Goal: Obtain resource: Obtain resource

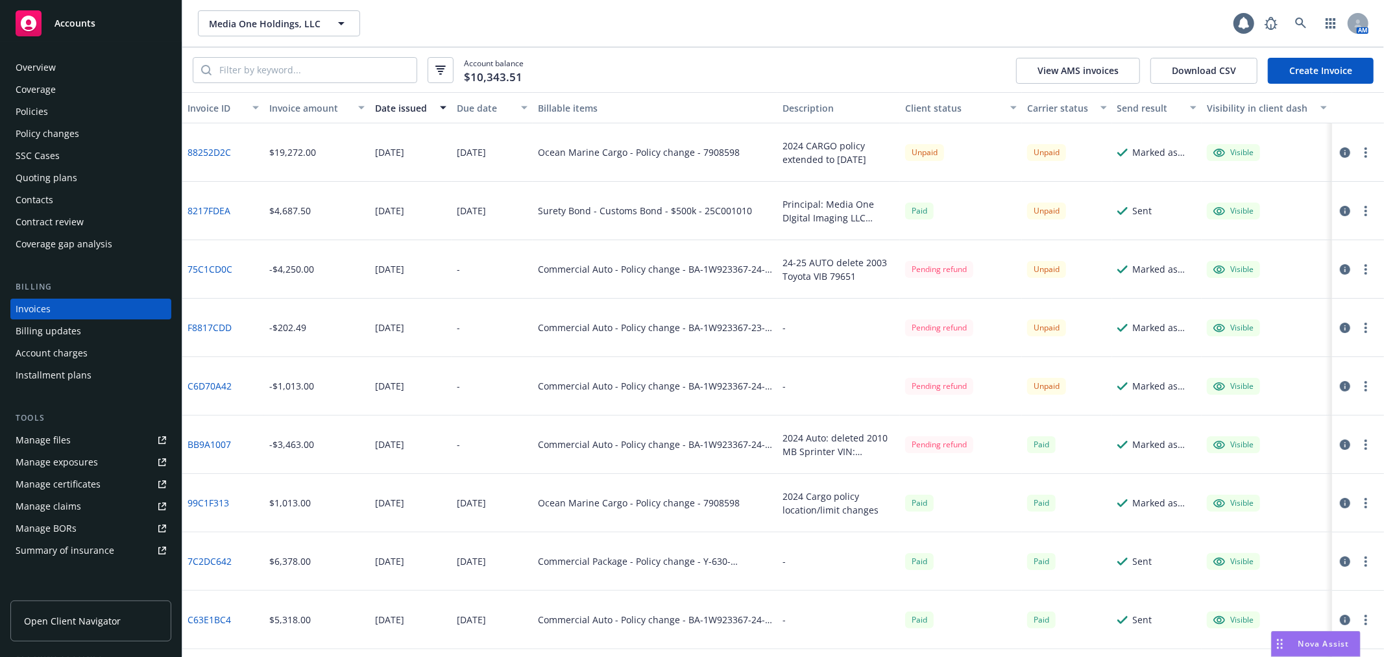
click at [54, 108] on div "Policies" at bounding box center [91, 111] width 151 height 21
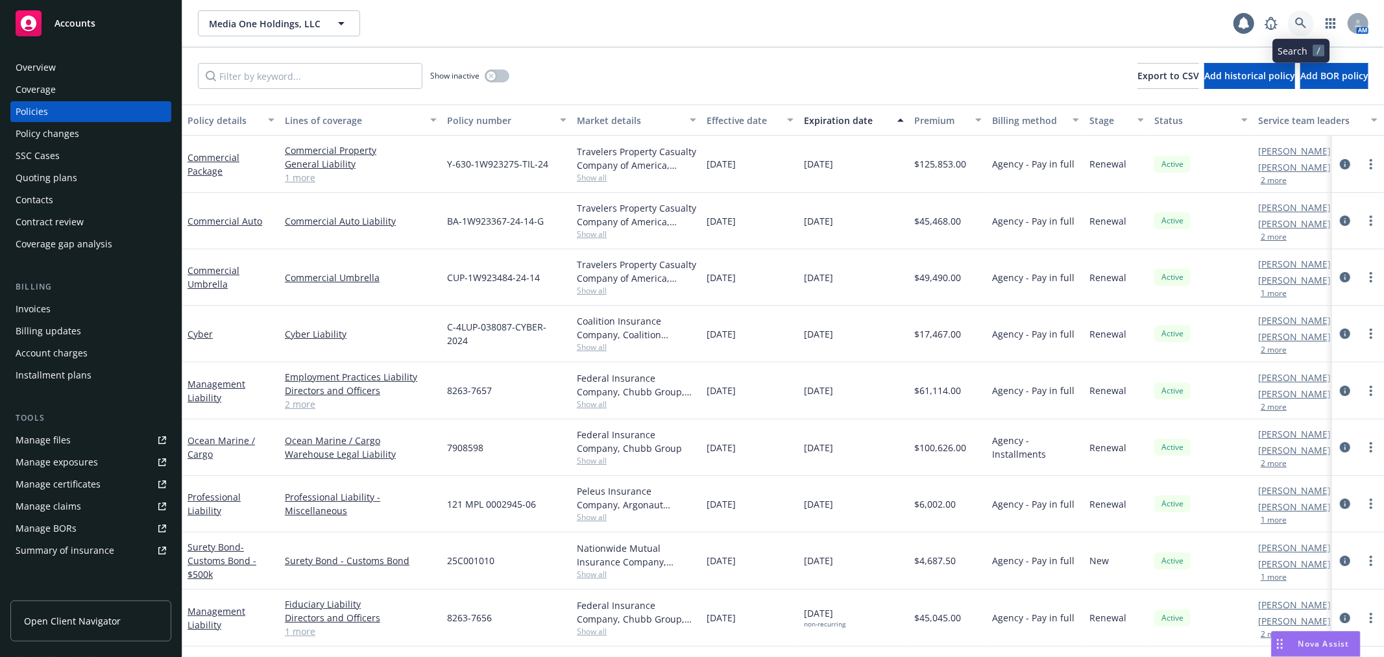
click at [1297, 21] on icon at bounding box center [1300, 23] width 11 height 11
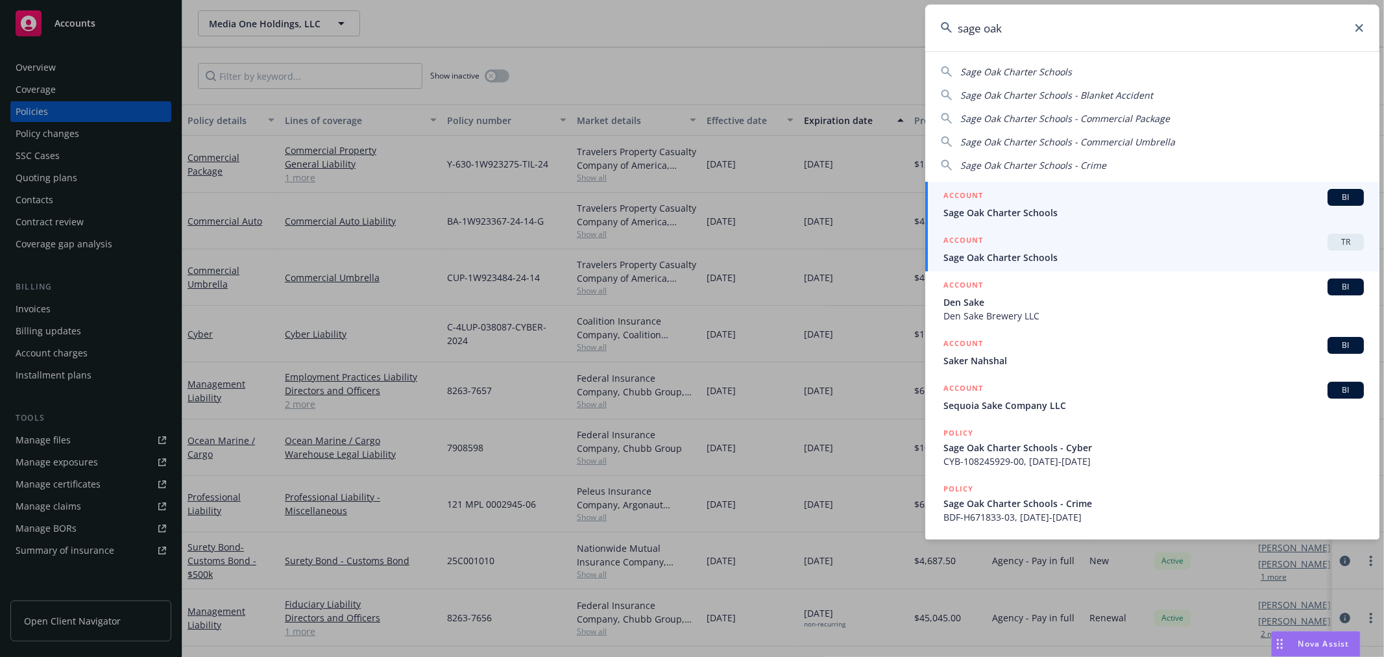
type input "sage oak"
click at [1050, 227] on link "ACCOUNT TR Sage Oak Charter Schools" at bounding box center [1153, 249] width 454 height 45
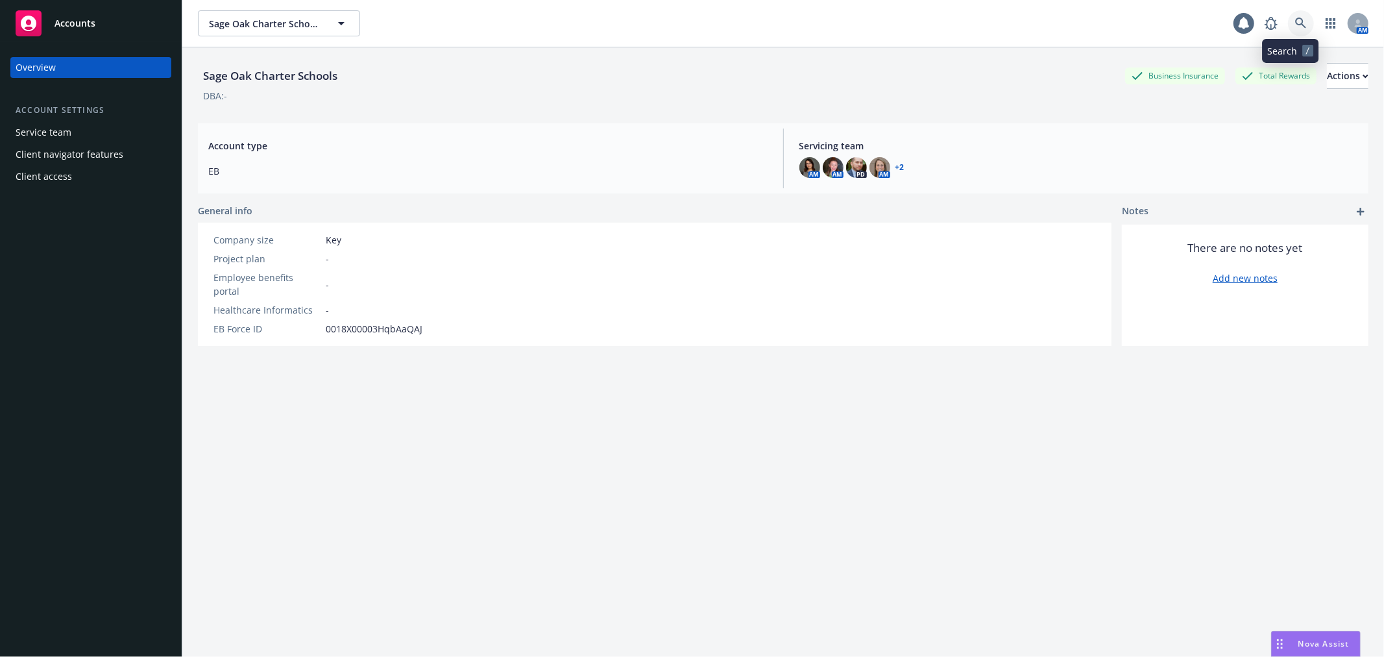
click at [1288, 25] on link at bounding box center [1301, 23] width 26 height 26
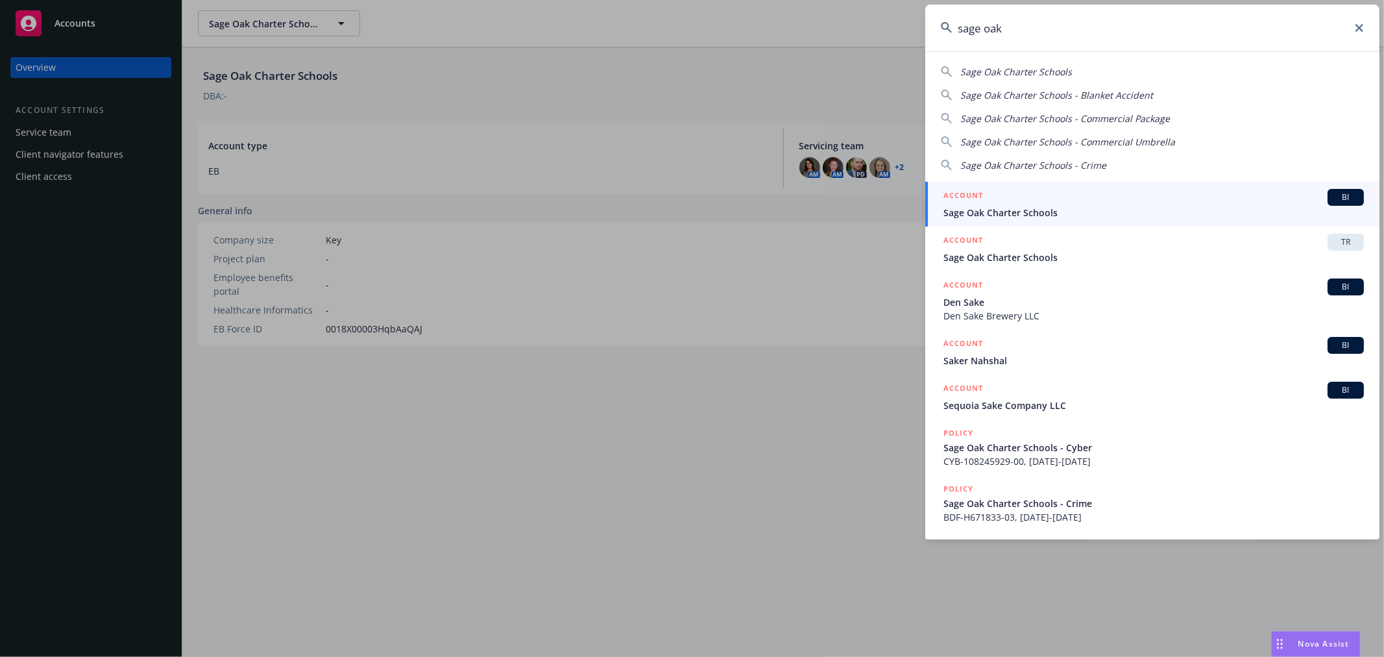
type input "sage oak"
click at [1101, 214] on span "Sage Oak Charter Schools" at bounding box center [1154, 213] width 421 height 14
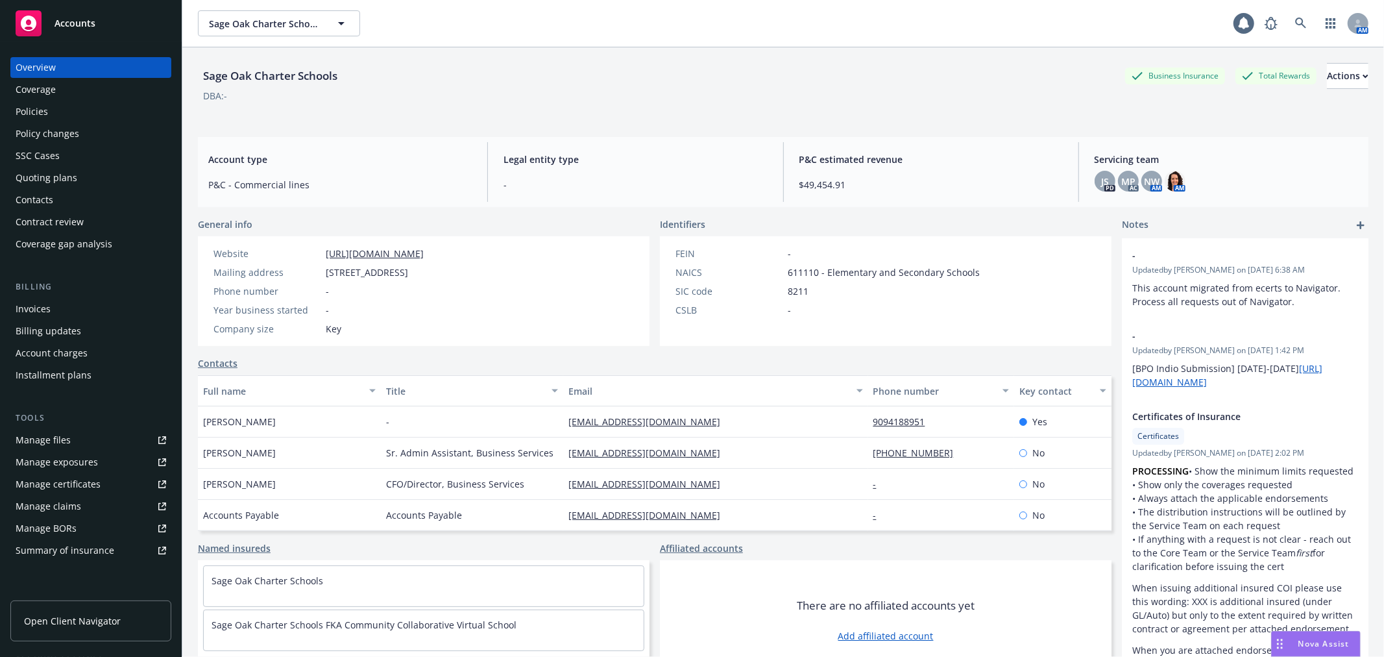
click at [49, 439] on div "Manage files" at bounding box center [43, 440] width 55 height 21
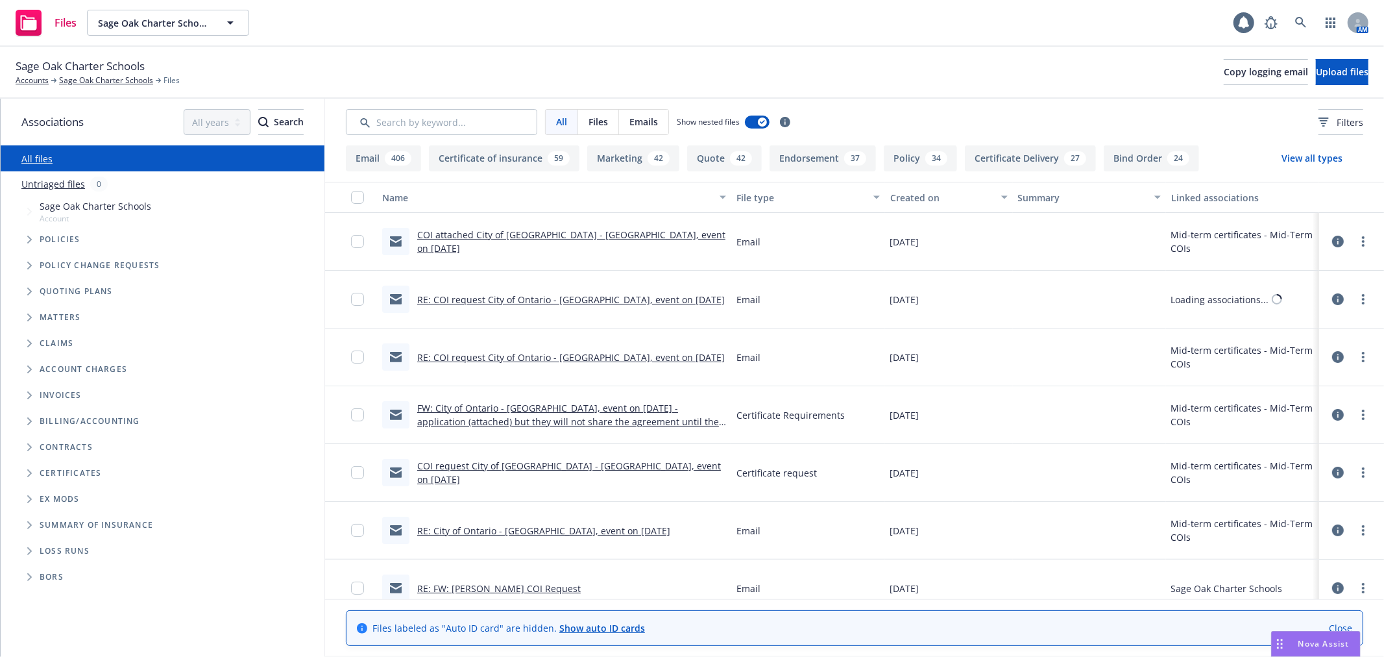
click at [27, 474] on icon "Folder Tree Example" at bounding box center [29, 473] width 5 height 8
click at [39, 493] on icon "Folder Tree Example" at bounding box center [40, 497] width 5 height 8
click at [67, 544] on link "Mid-Term COIs" at bounding box center [83, 546] width 66 height 14
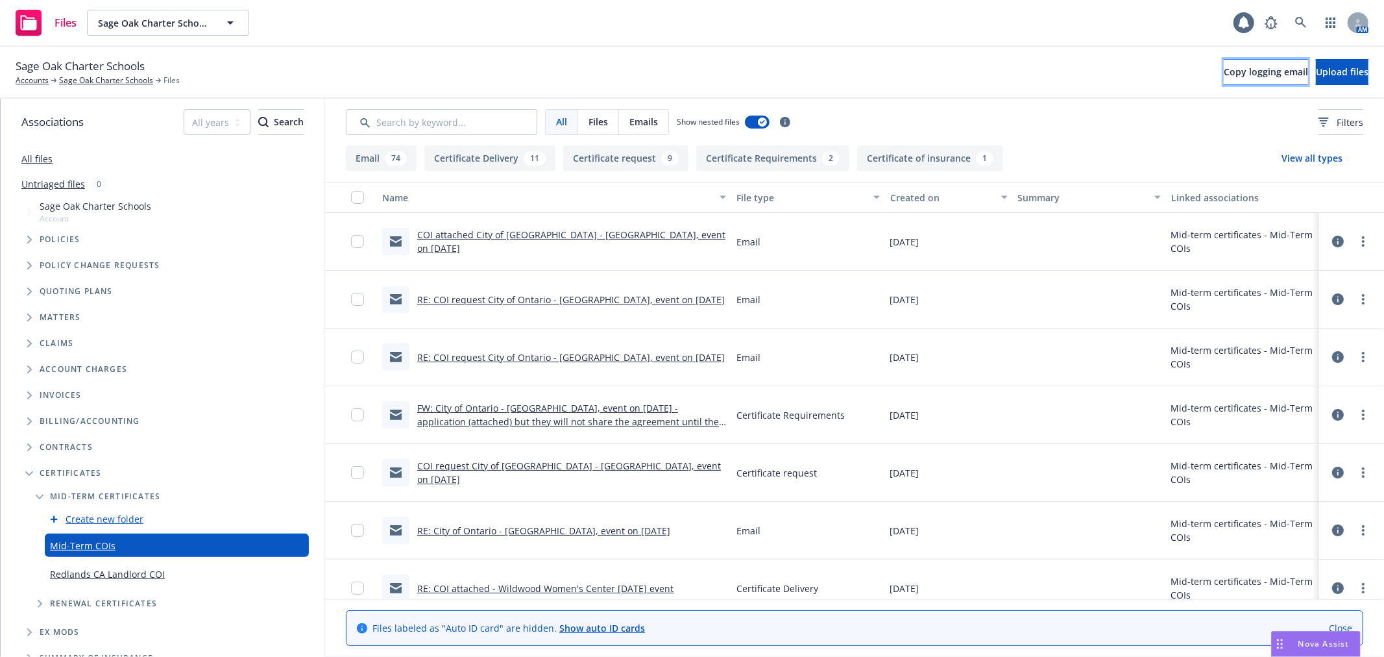
click at [1224, 62] on button "Copy logging email" at bounding box center [1266, 72] width 84 height 26
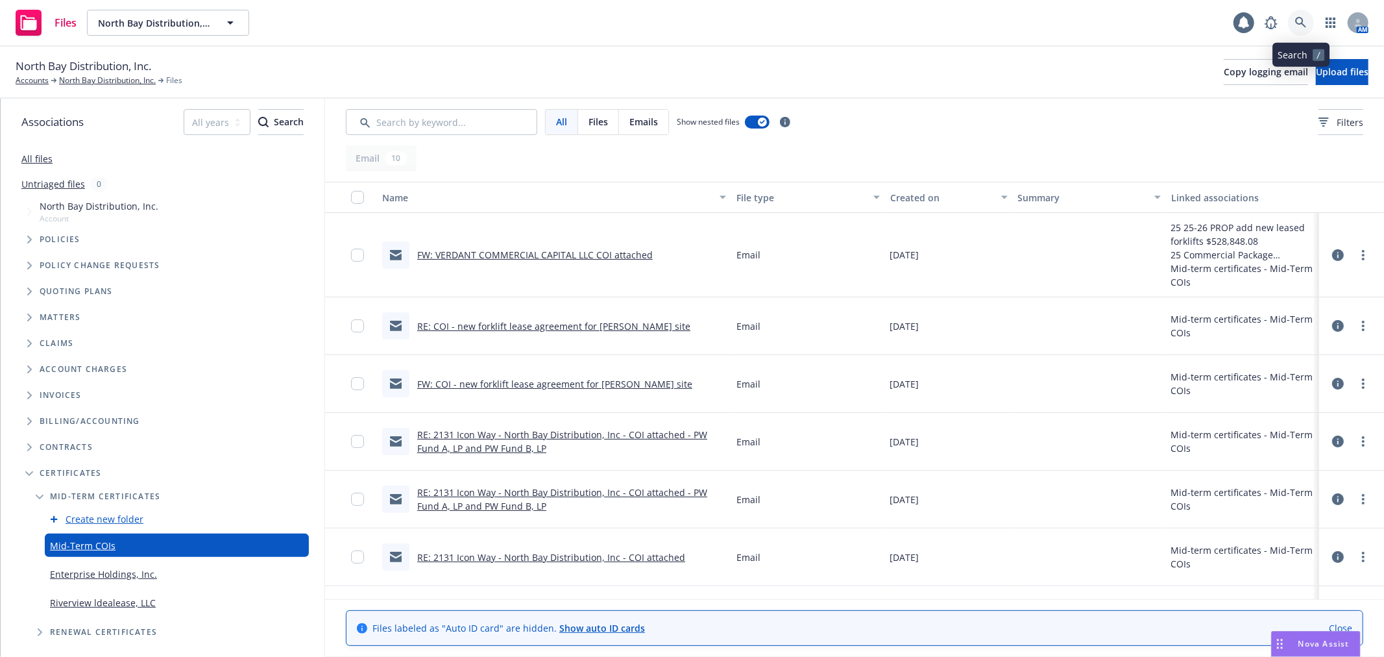
click at [1305, 17] on icon at bounding box center [1301, 23] width 12 height 12
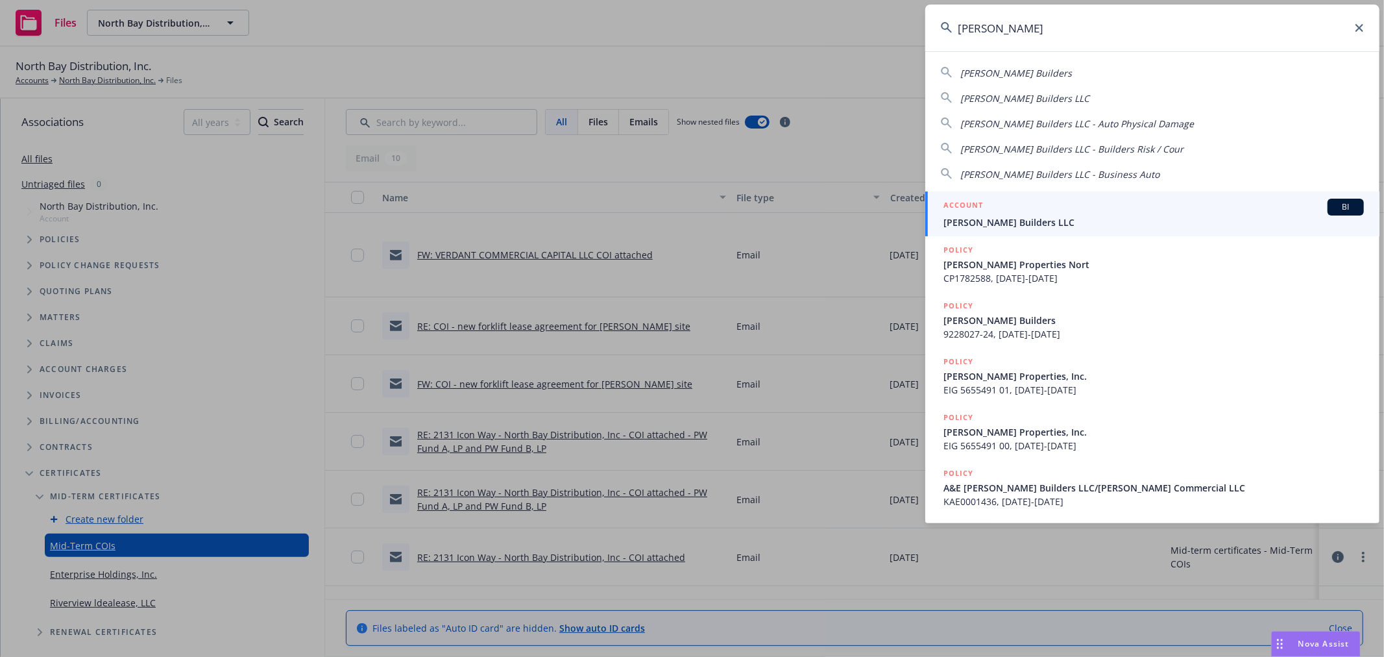
type input "christopherson"
click at [1024, 210] on div "ACCOUNT BI" at bounding box center [1154, 207] width 421 height 17
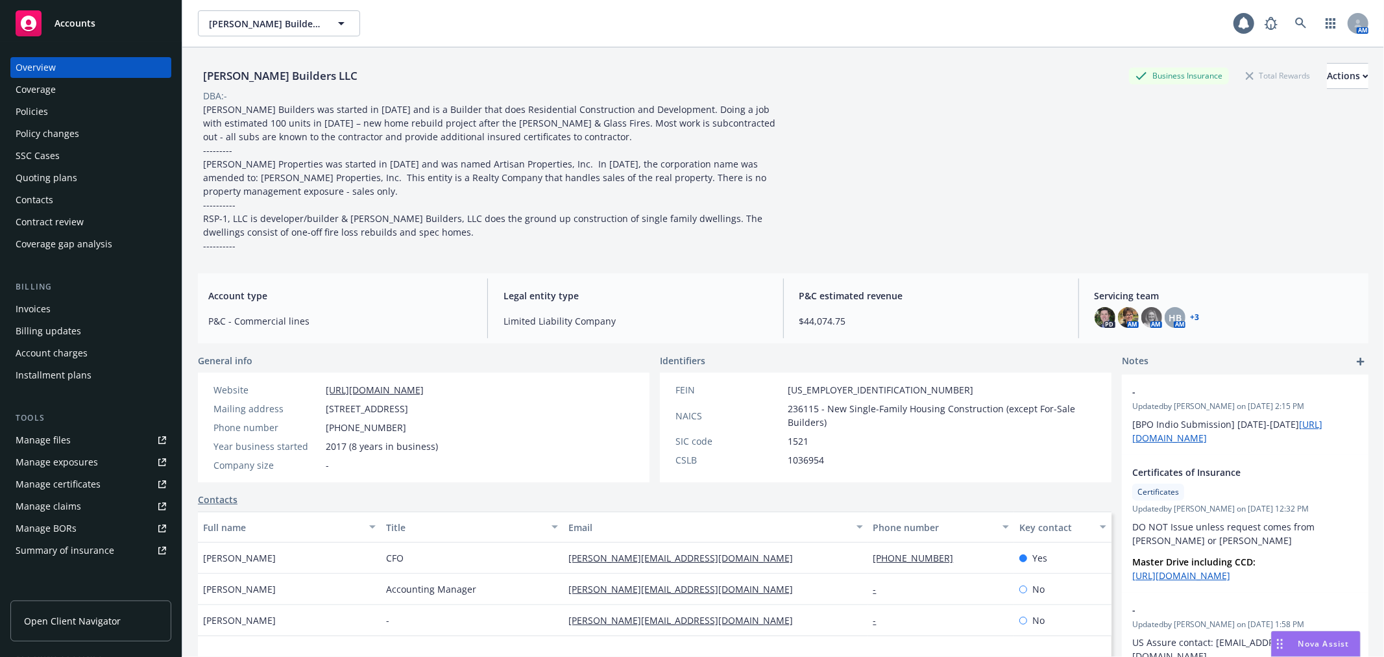
click at [27, 436] on div "Manage files" at bounding box center [43, 440] width 55 height 21
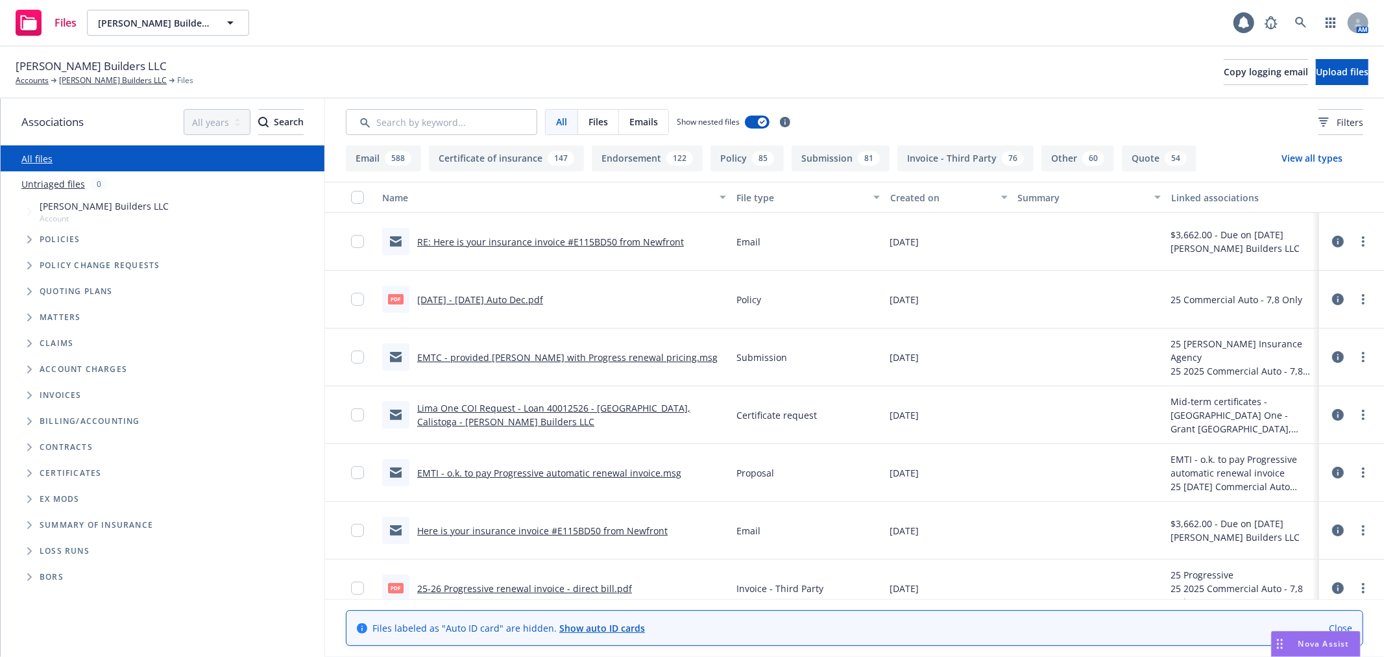
click at [26, 471] on span "Folder Tree Example" at bounding box center [29, 473] width 21 height 21
click at [40, 495] on icon "Folder Tree Example" at bounding box center [40, 497] width 5 height 8
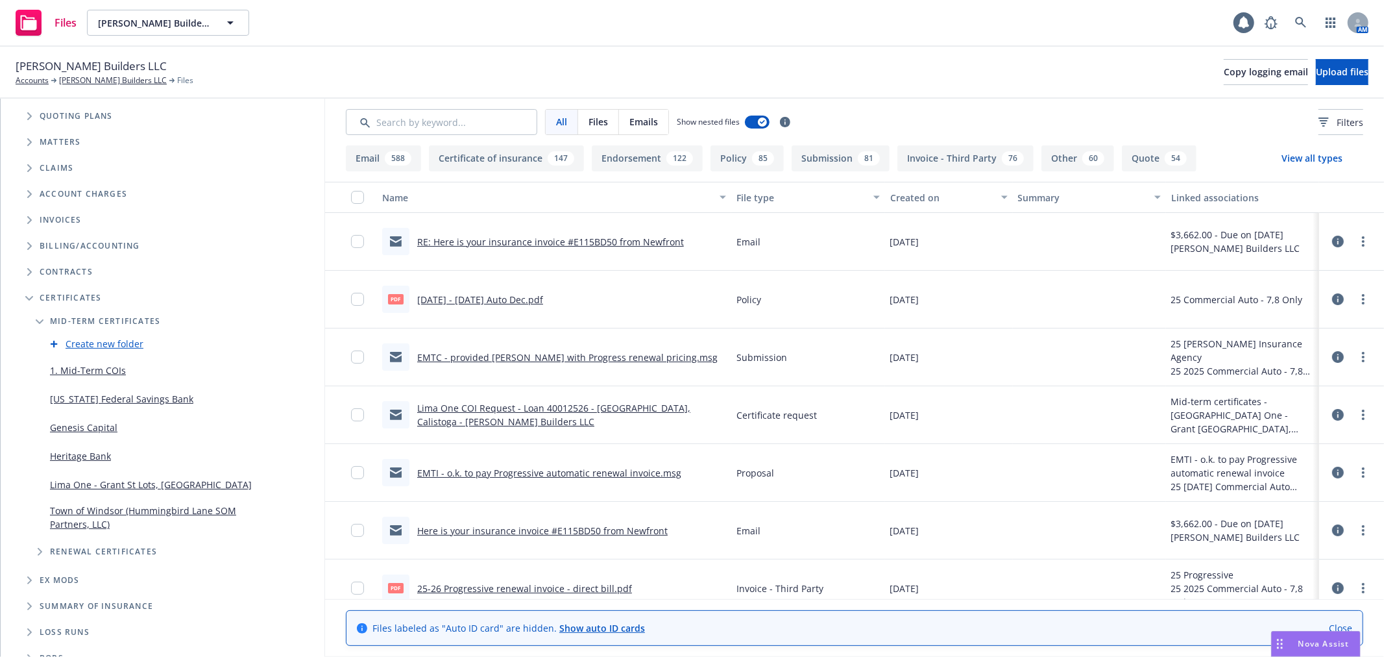
scroll to position [190, 0]
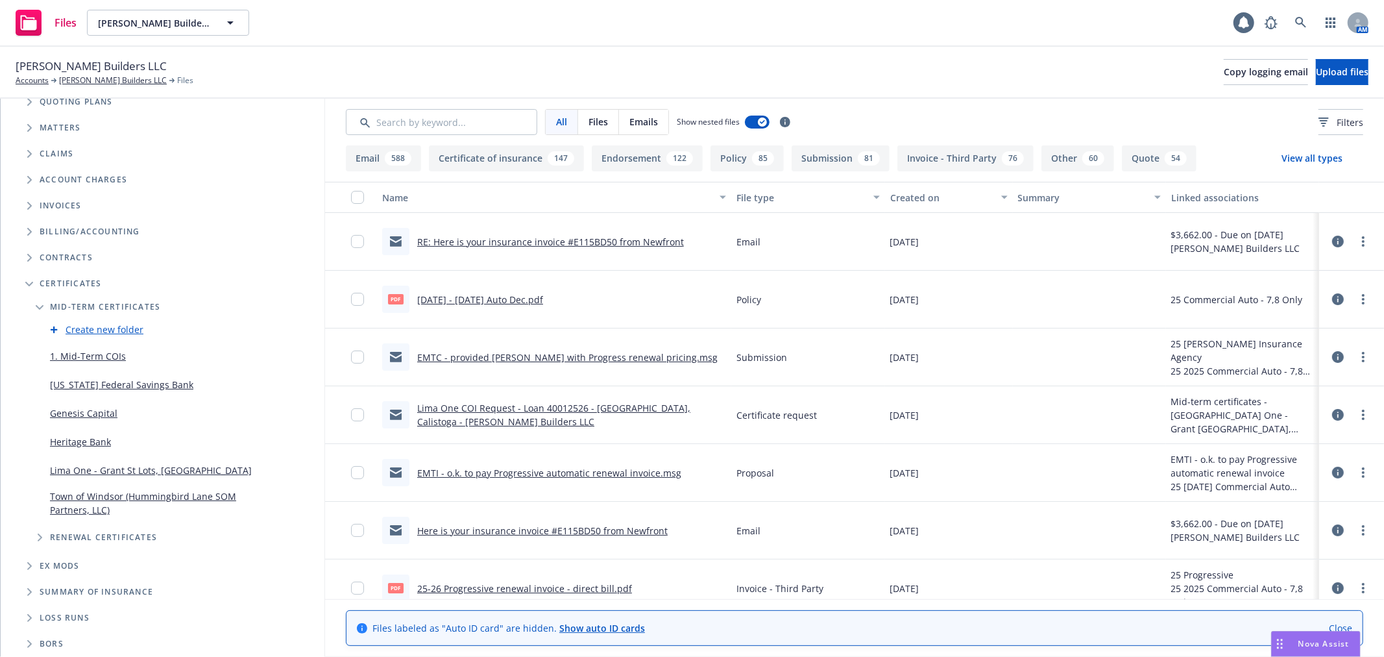
click at [100, 465] on link "Lima One - Grant St Lots, [GEOGRAPHIC_DATA]" at bounding box center [151, 470] width 202 height 14
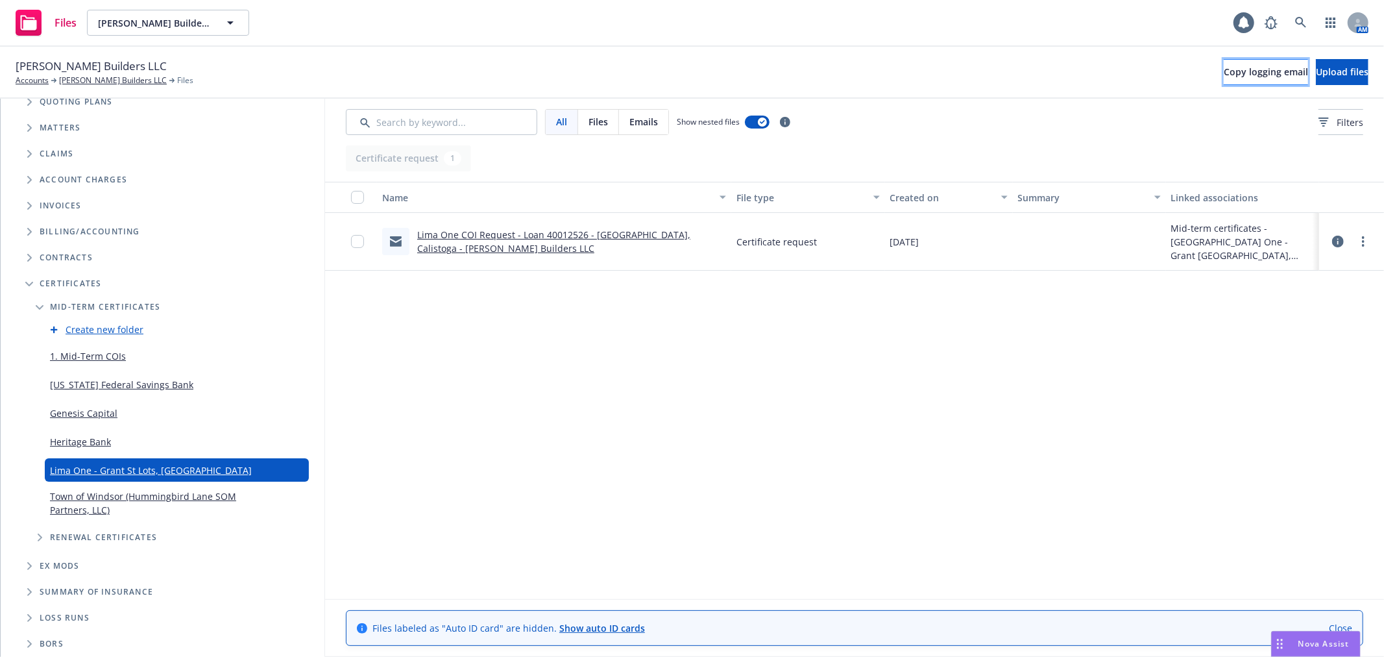
click at [1224, 76] on span "Copy logging email" at bounding box center [1266, 72] width 84 height 12
